Goal: Check status: Check status

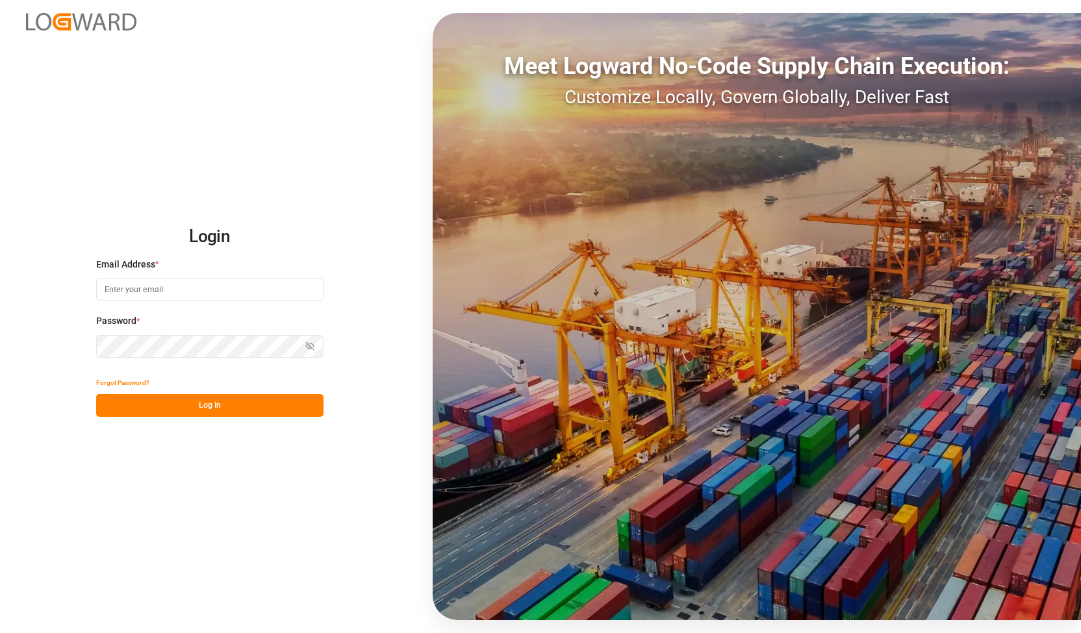
type input "[PERSON_NAME][EMAIL_ADDRESS][DOMAIN_NAME]"
click at [0, 341] on div "Login Email Address * alexander.schoeps@leschaco.com Password * Show password F…" at bounding box center [540, 316] width 1081 height 633
click at [0, 354] on div "Login Email Address * alexander.schoeps@leschaco.com Password * Show password F…" at bounding box center [540, 316] width 1081 height 633
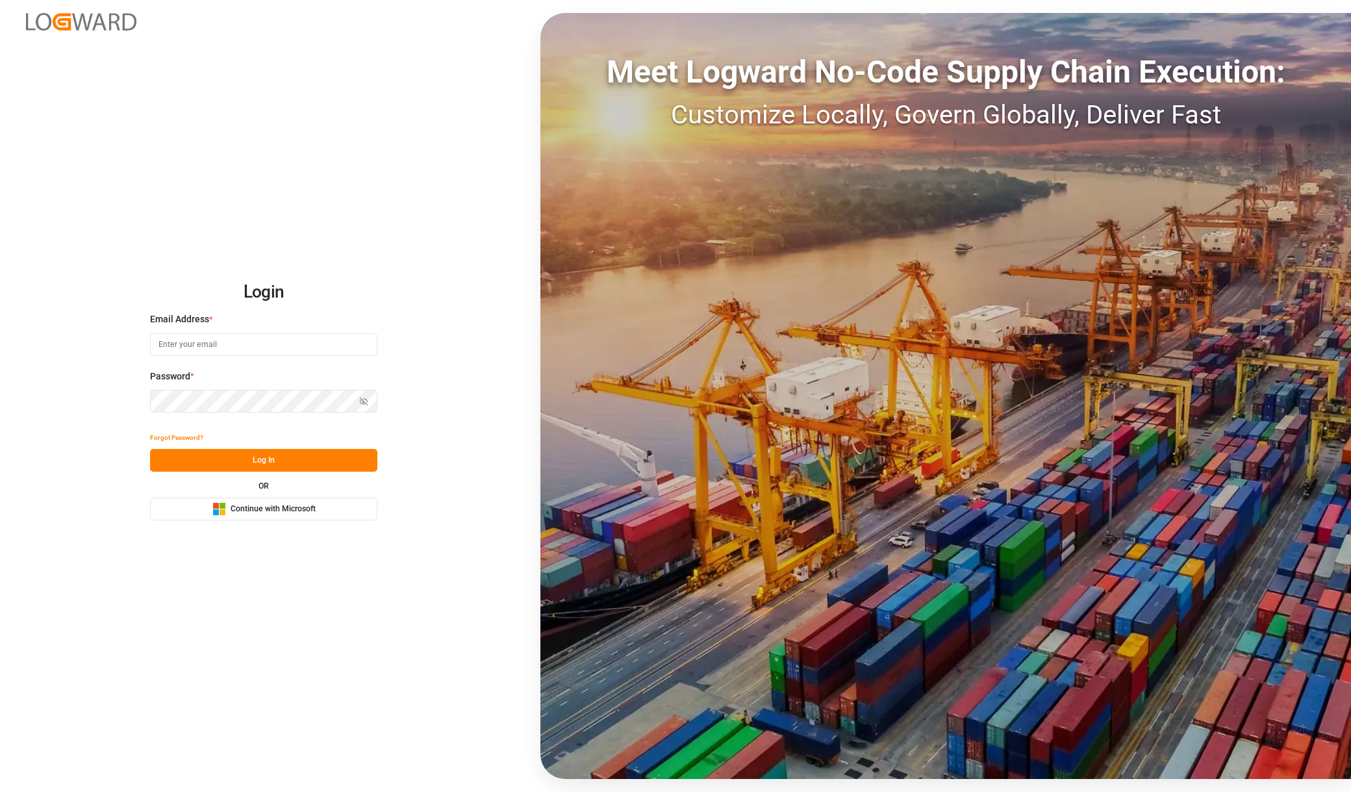
type input "[PERSON_NAME][EMAIL_ADDRESS][DOMAIN_NAME]"
click at [34, 403] on div "Login Email Address * [PERSON_NAME][EMAIL_ADDRESS][DOMAIN_NAME] Password * Show…" at bounding box center [675, 396] width 1351 height 792
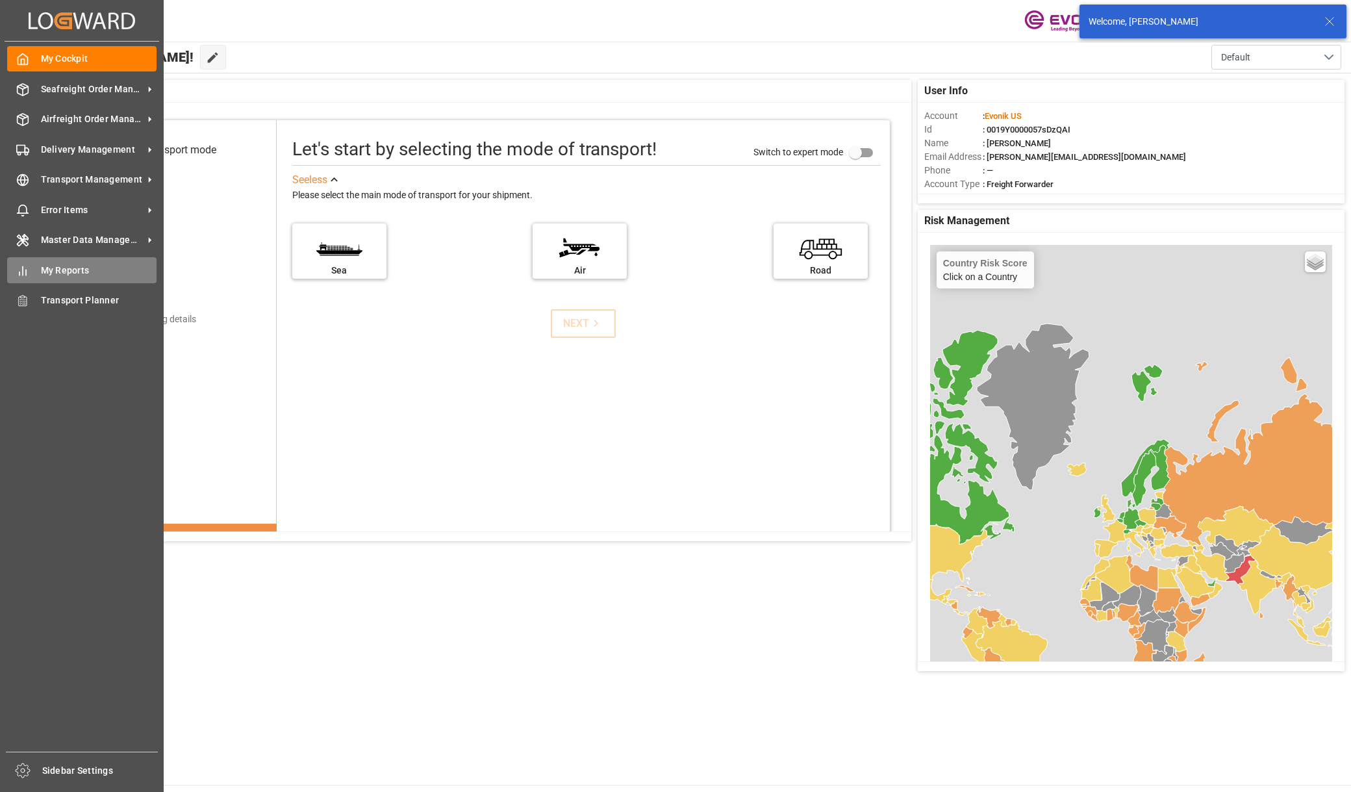
click at [44, 275] on span "My Reports" at bounding box center [99, 271] width 116 height 14
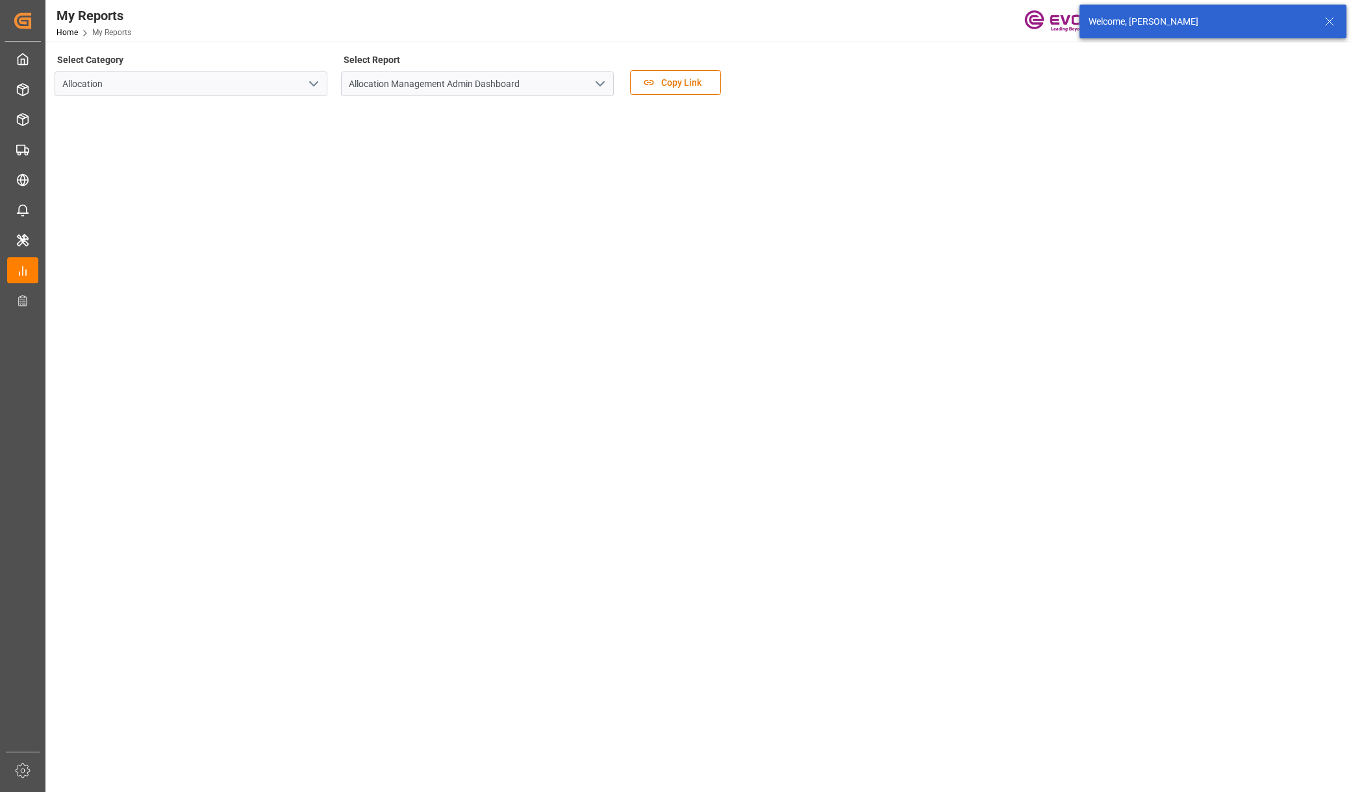
click at [312, 88] on icon "open menu" at bounding box center [314, 84] width 16 height 16
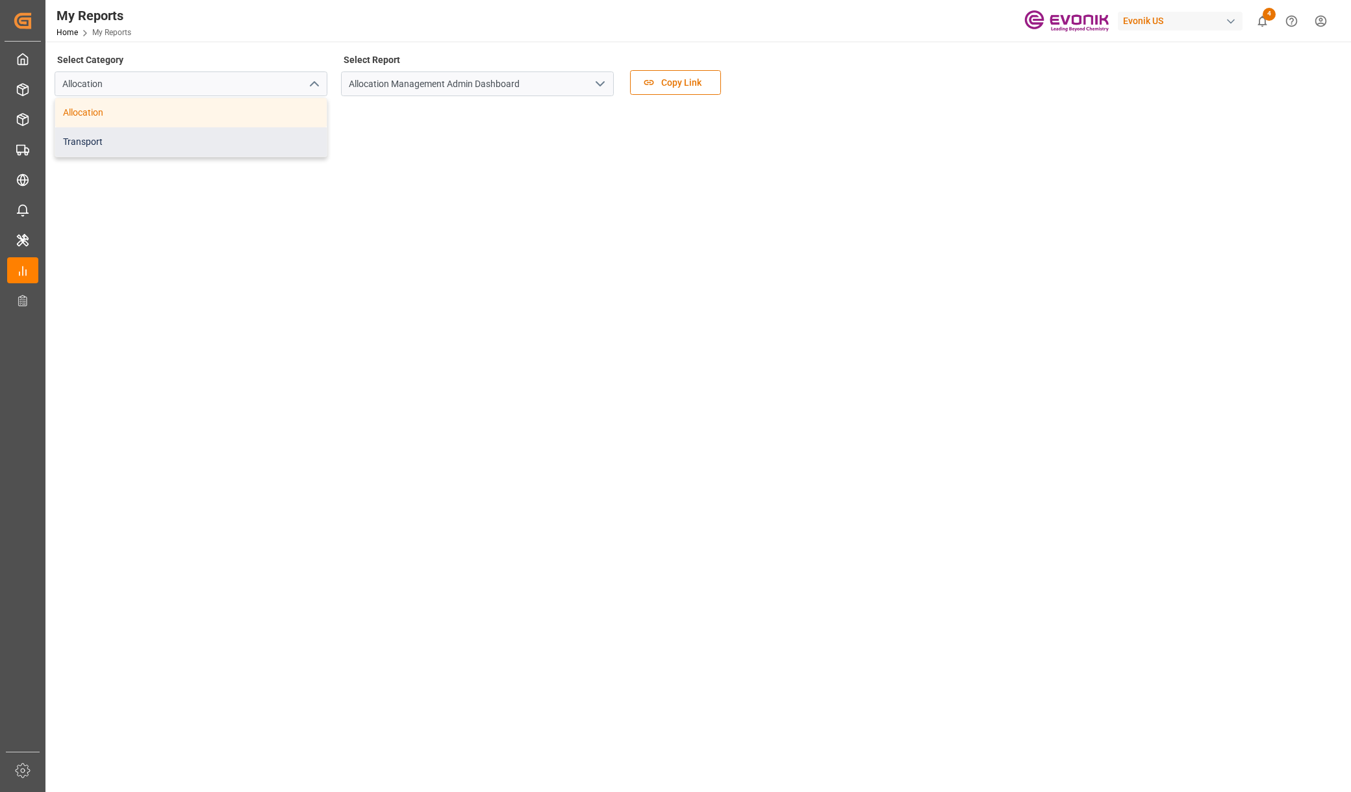
click at [159, 151] on div "Transport" at bounding box center [190, 141] width 271 height 29
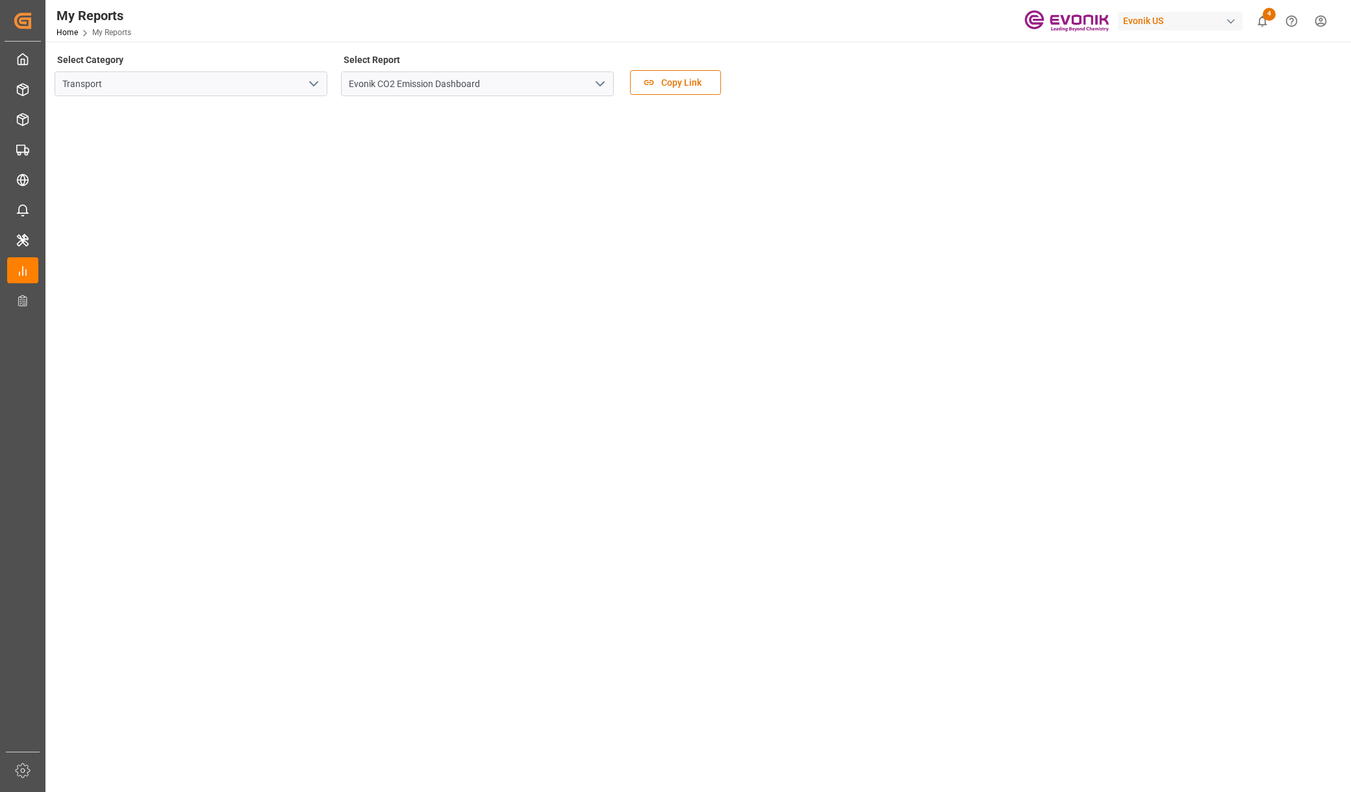
click at [607, 86] on icon "open menu" at bounding box center [600, 84] width 16 height 16
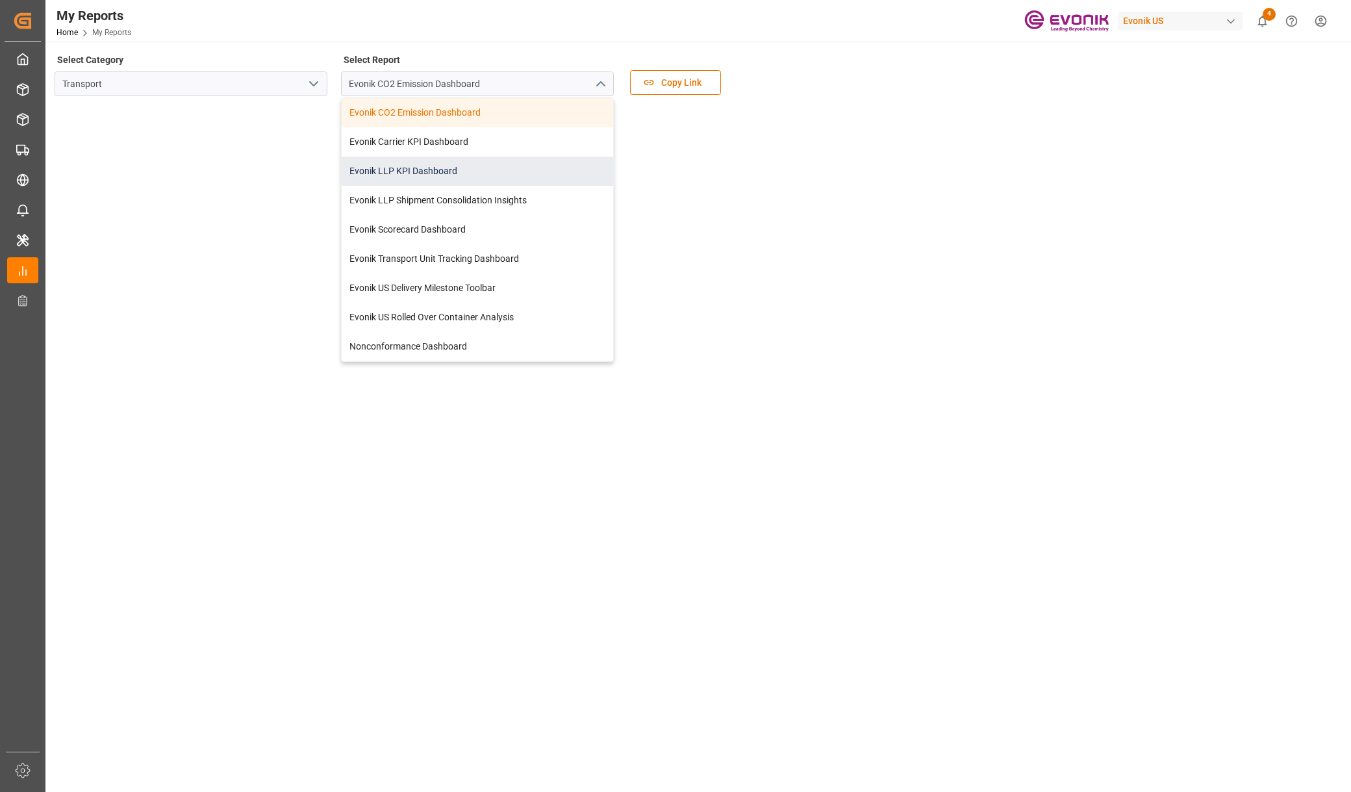
click at [425, 172] on div "Evonik LLP KPI Dashboard" at bounding box center [477, 171] width 271 height 29
